Goal: Task Accomplishment & Management: Manage account settings

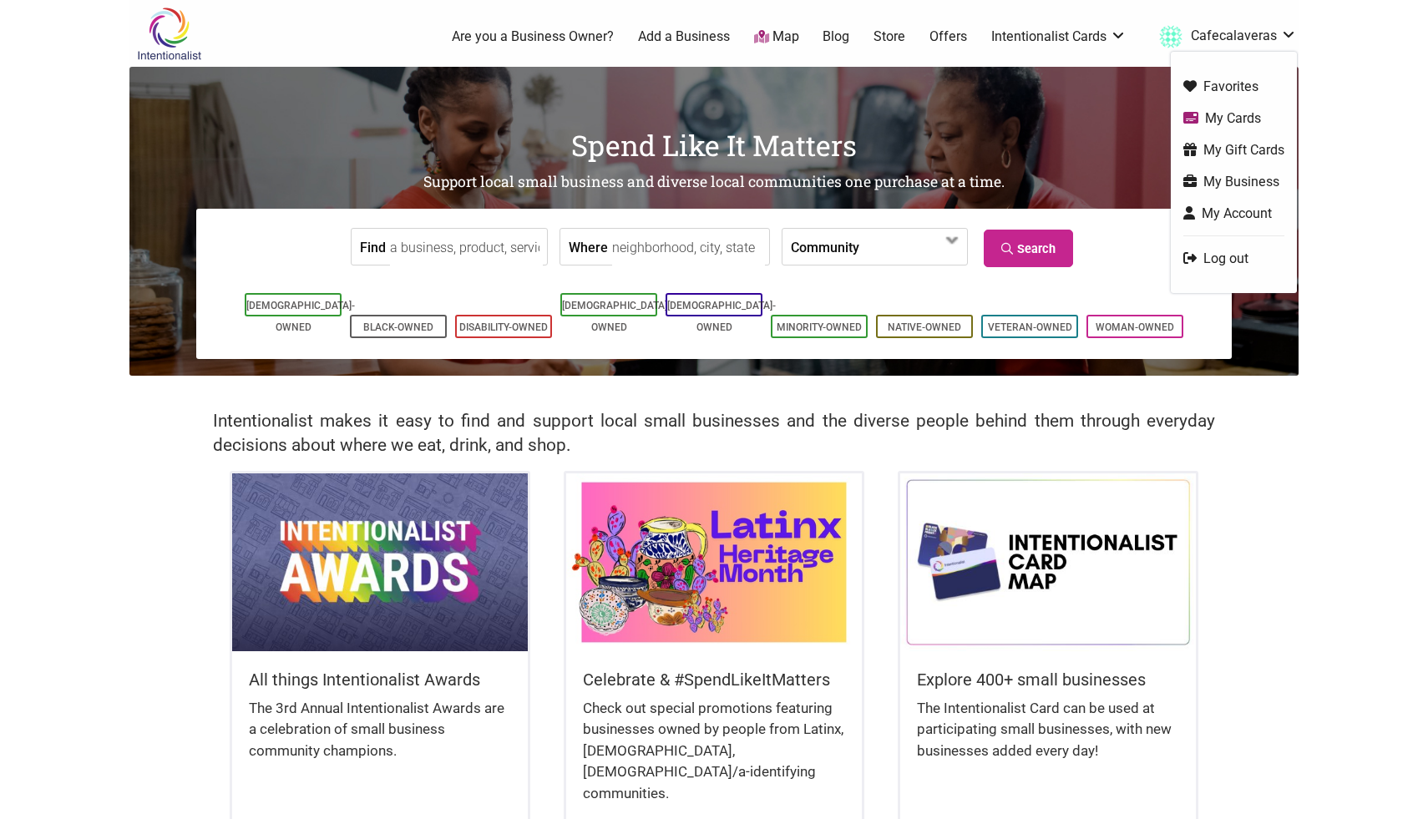
click at [1226, 118] on link "My Cards" at bounding box center [1233, 118] width 101 height 19
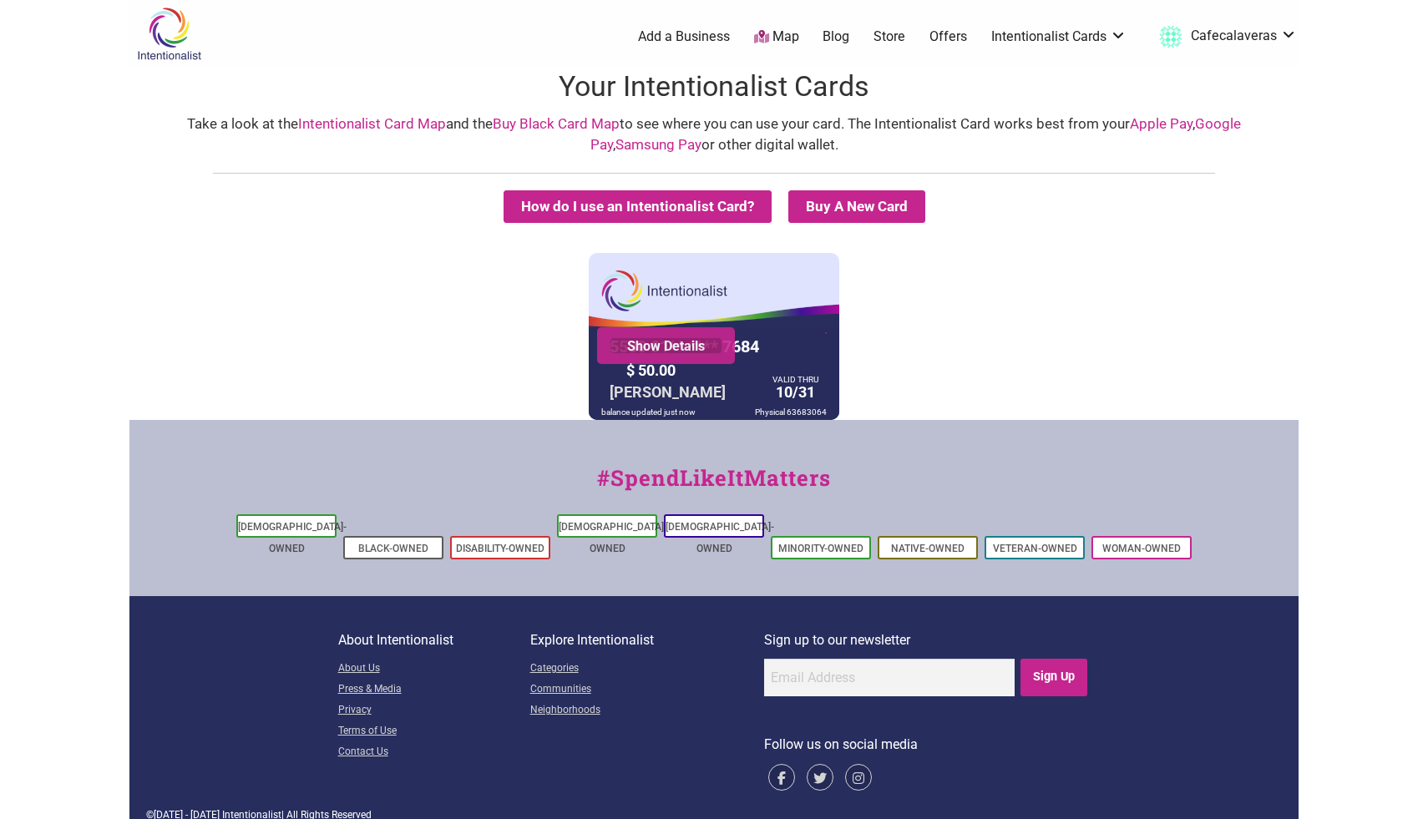
click at [711, 346] on link "Show Details" at bounding box center [665, 345] width 113 height 17
click at [1077, 116] on link "Intentionalist Card" at bounding box center [1059, 111] width 109 height 18
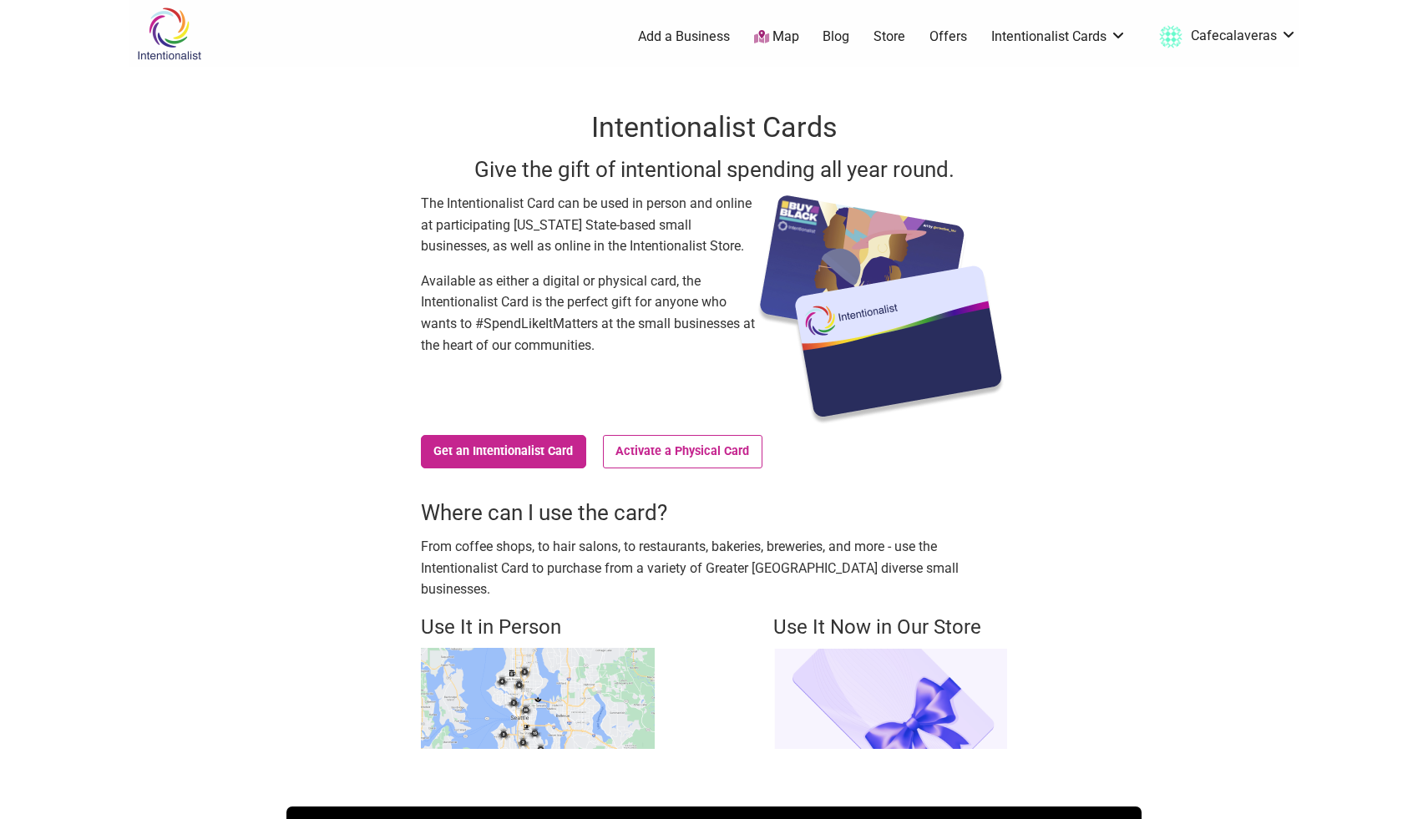
click at [721, 38] on link "Add a Business" at bounding box center [684, 37] width 92 height 18
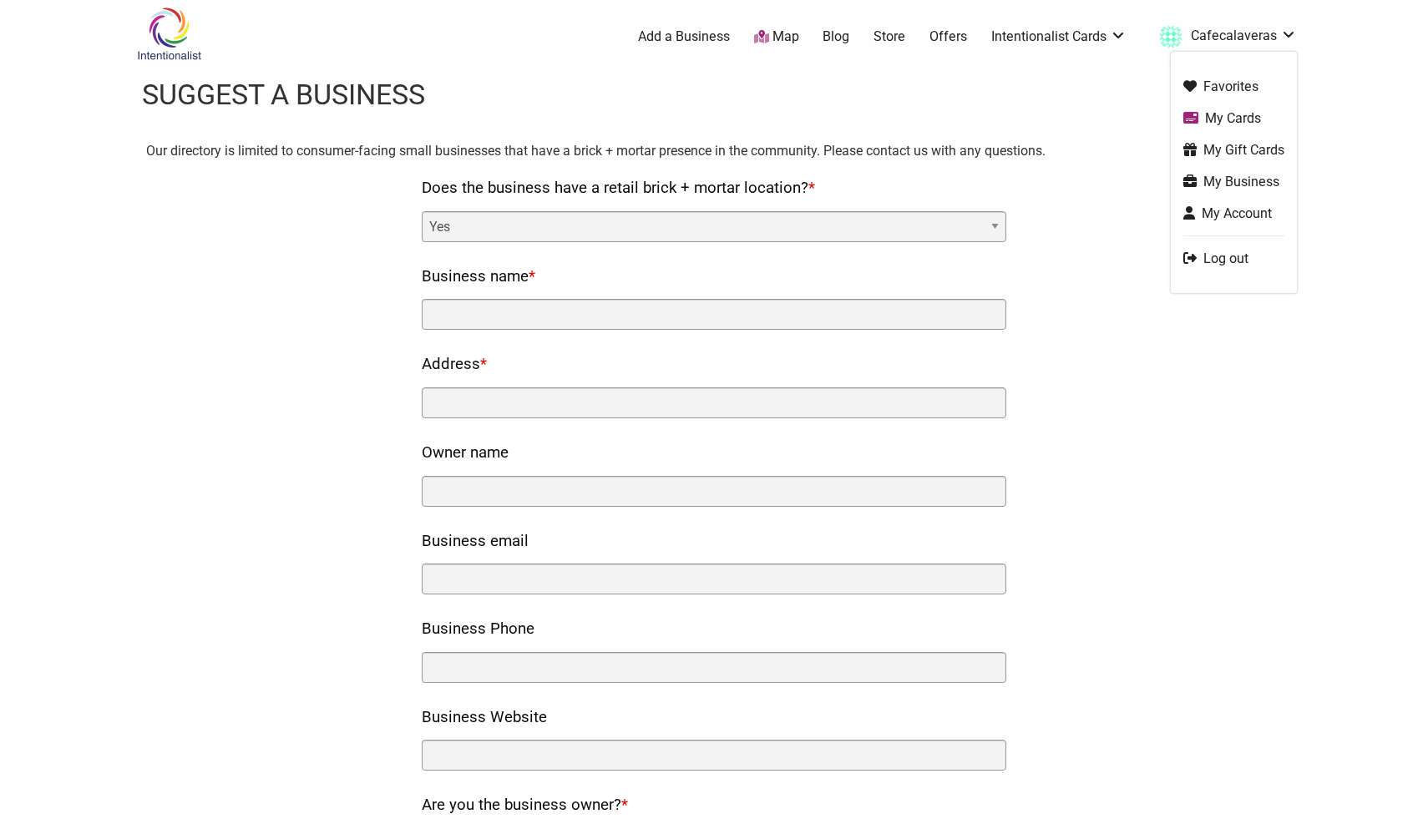
click at [1208, 26] on link "Cafecalaveras" at bounding box center [1223, 37] width 146 height 30
click at [1221, 184] on link "My Business" at bounding box center [1233, 181] width 101 height 19
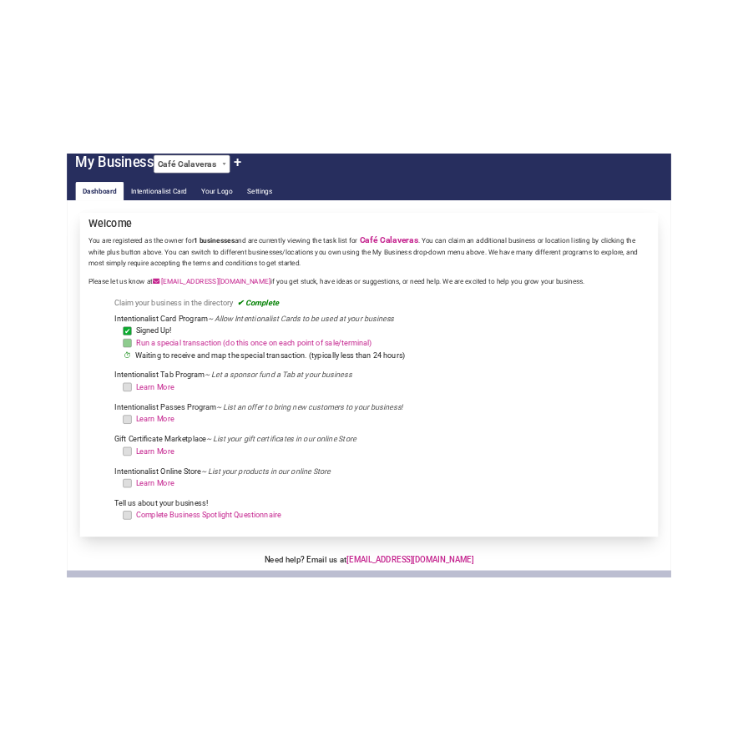
scroll to position [301, 0]
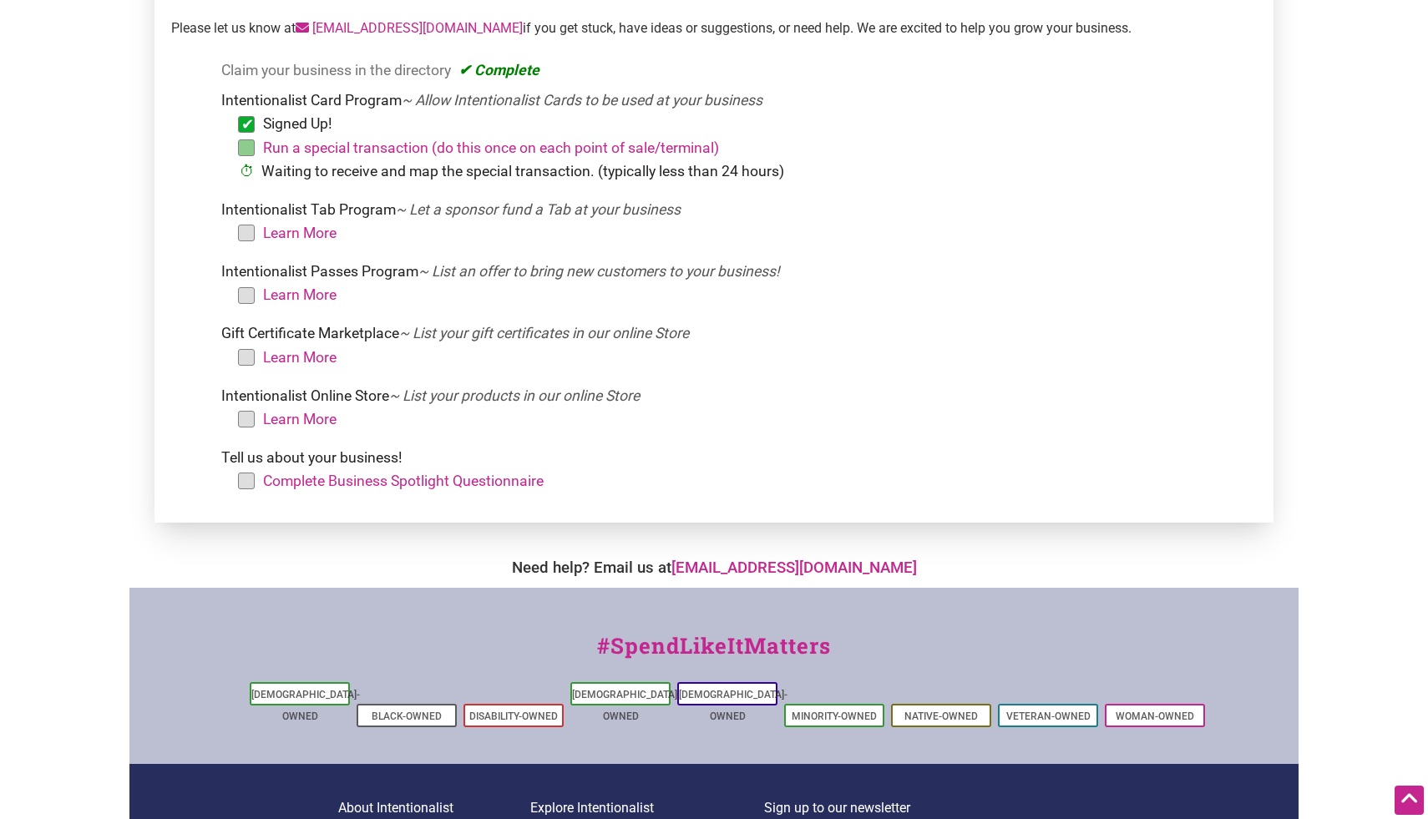
click at [246, 147] on li "Run a special transaction (do this once on each point of sale/terminal)" at bounding box center [748, 147] width 1004 height 23
click at [299, 145] on link "Run a special transaction (do this once on each point of sale/terminal)" at bounding box center [491, 147] width 456 height 17
